Goal: Task Accomplishment & Management: Use online tool/utility

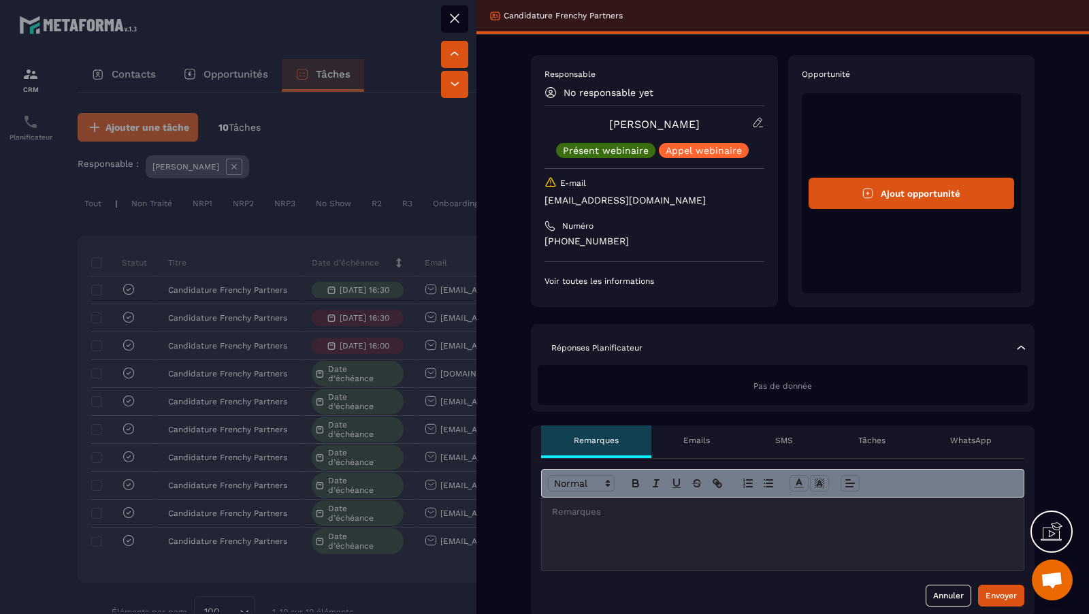
scroll to position [0, 413]
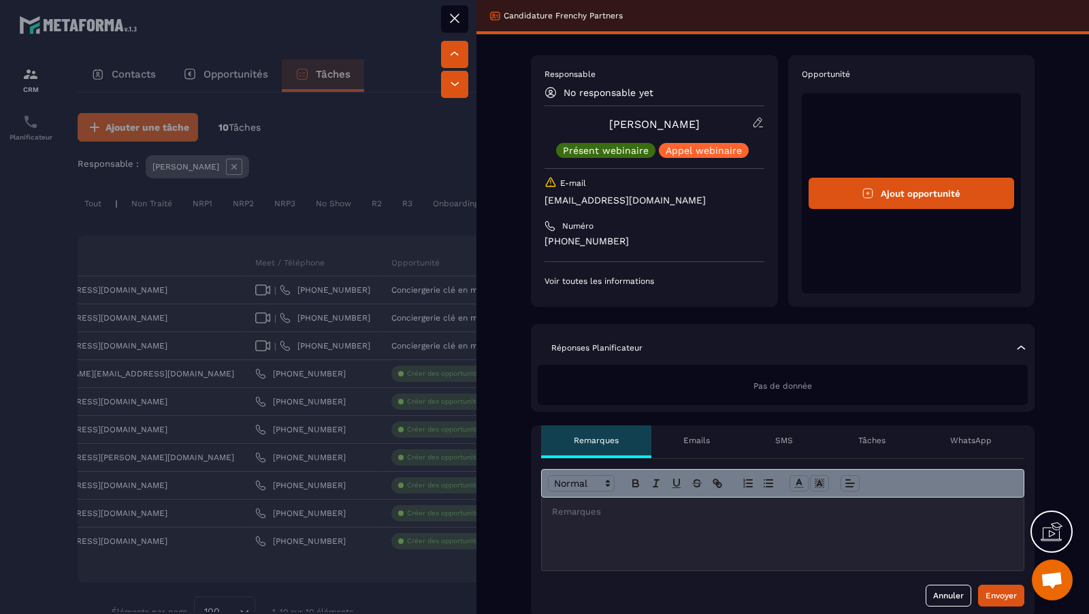
click at [769, 549] on div at bounding box center [783, 534] width 482 height 73
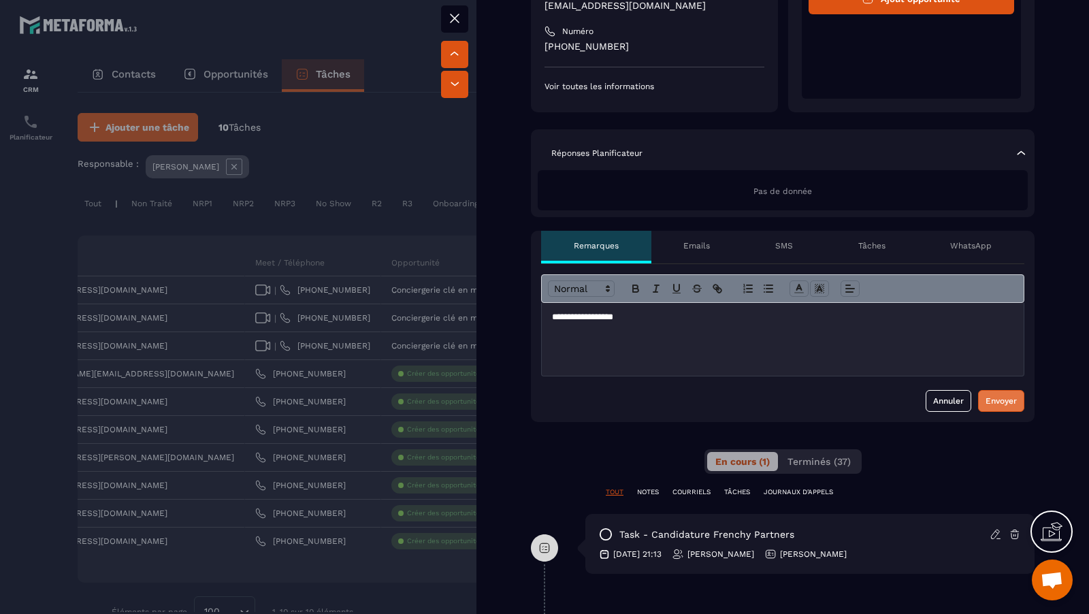
click at [1005, 394] on div "Envoyer" at bounding box center [1001, 401] width 31 height 14
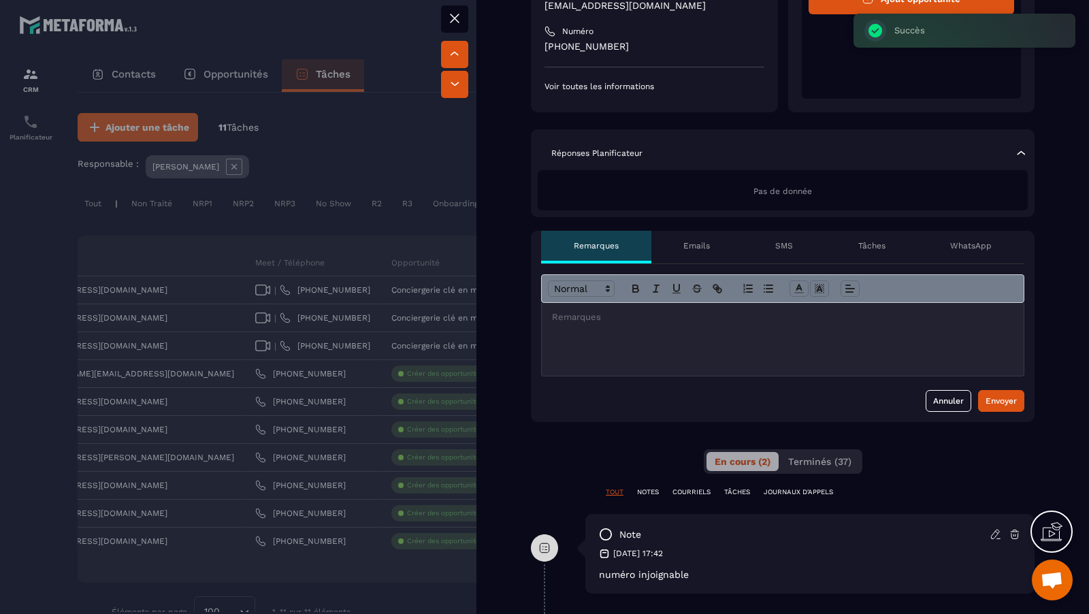
click at [389, 442] on div at bounding box center [544, 307] width 1089 height 614
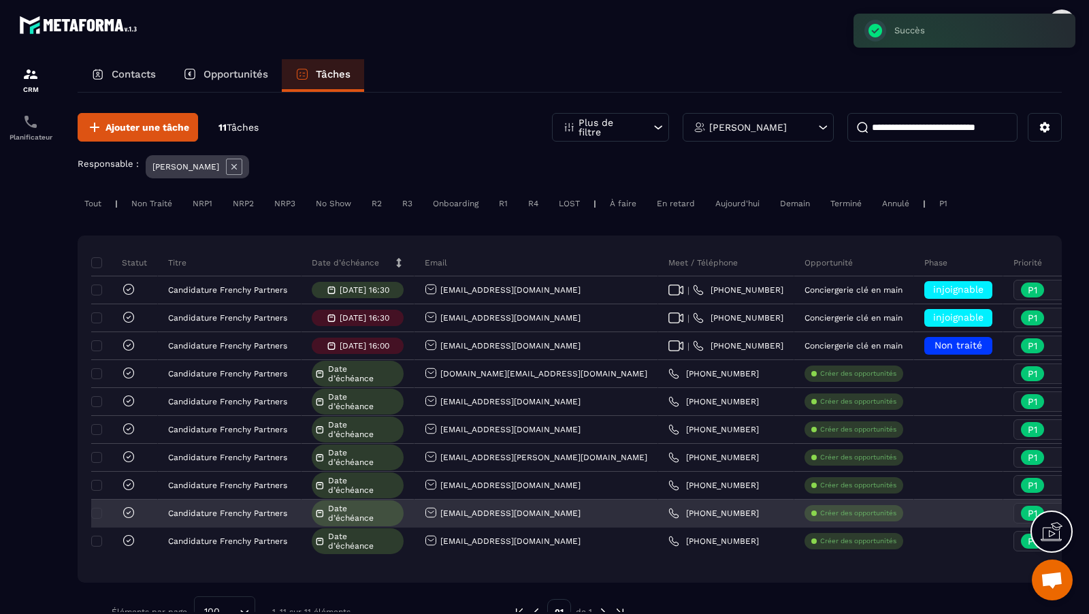
click at [132, 509] on icon at bounding box center [129, 513] width 14 height 14
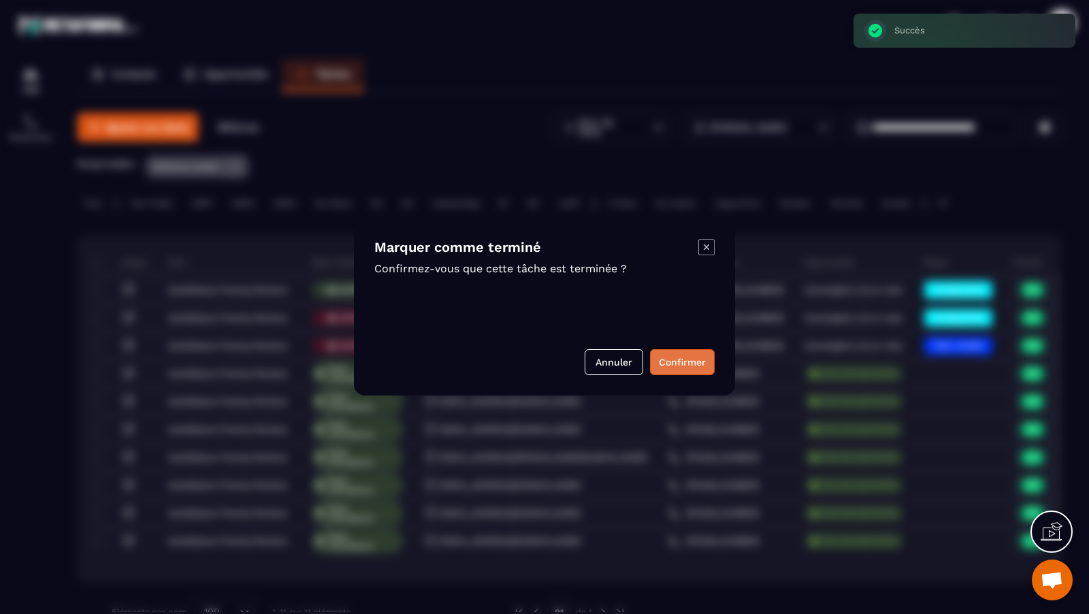
click at [698, 353] on button "Confirmer" at bounding box center [682, 362] width 65 height 26
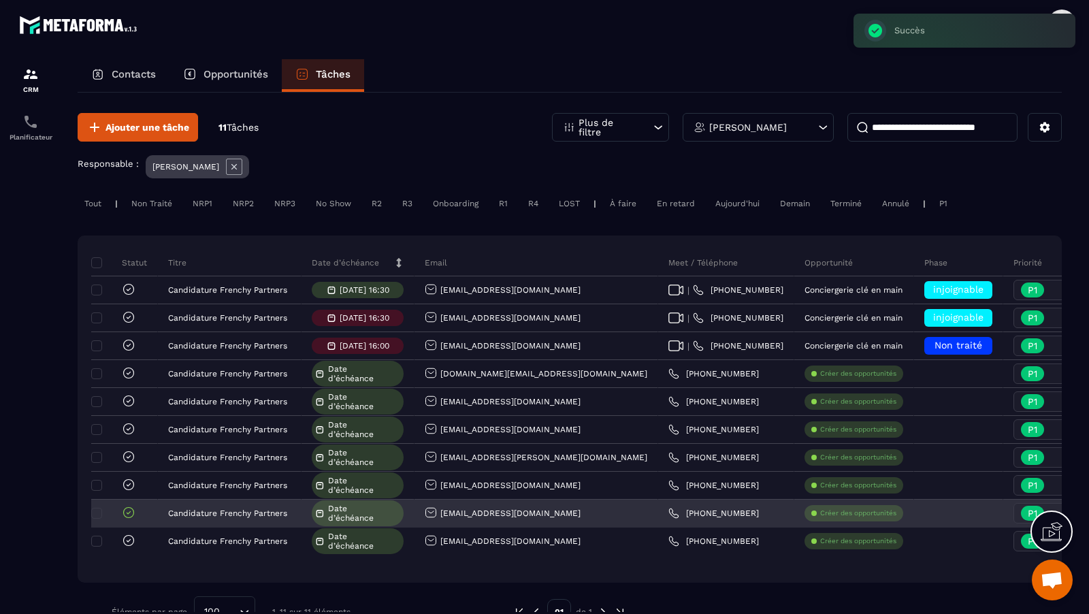
scroll to position [0, 413]
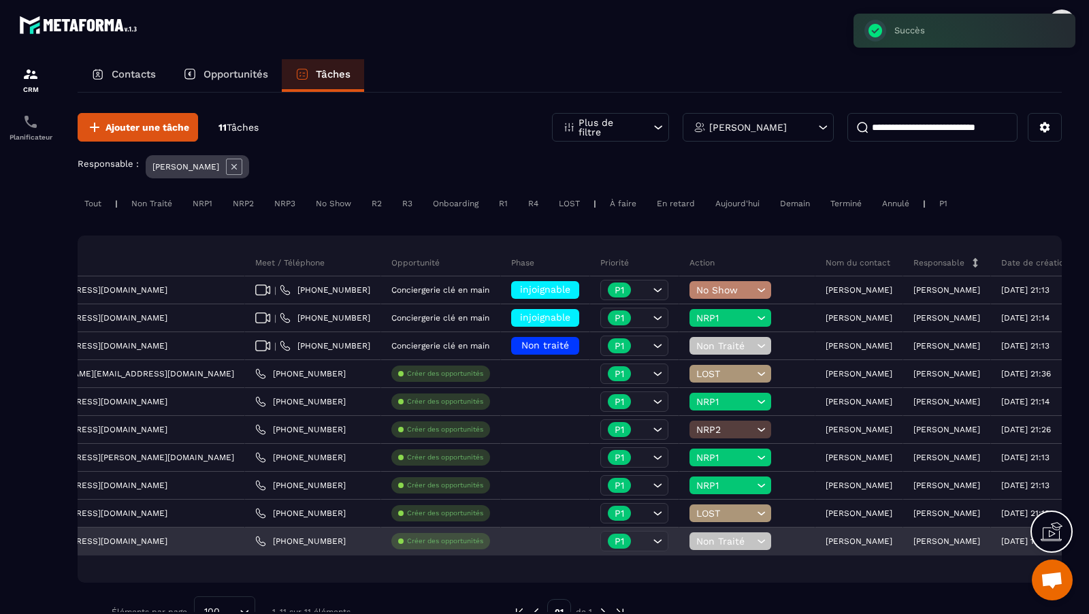
click at [826, 542] on p "[PERSON_NAME]" at bounding box center [859, 541] width 67 height 10
